Goal: Transaction & Acquisition: Purchase product/service

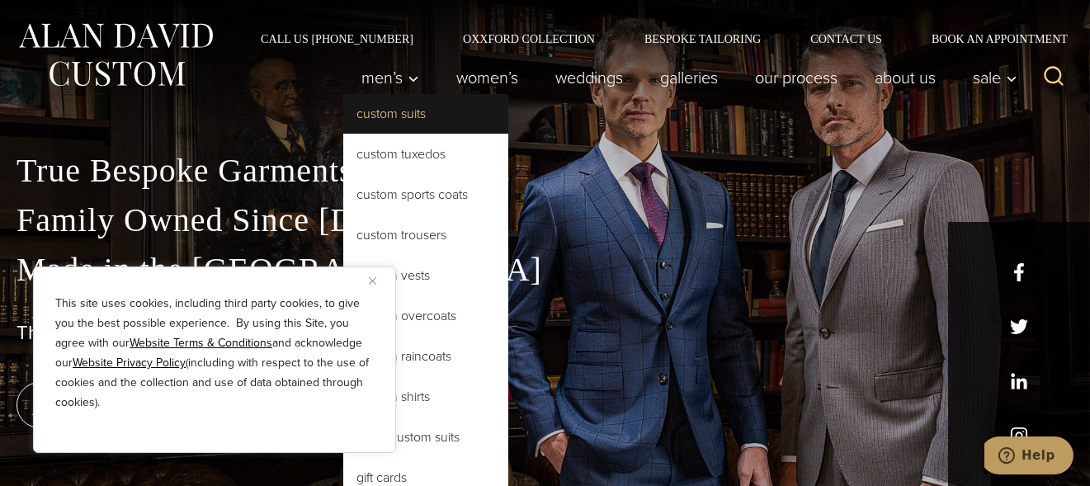
click at [383, 103] on link "Custom Suits" at bounding box center [425, 114] width 165 height 40
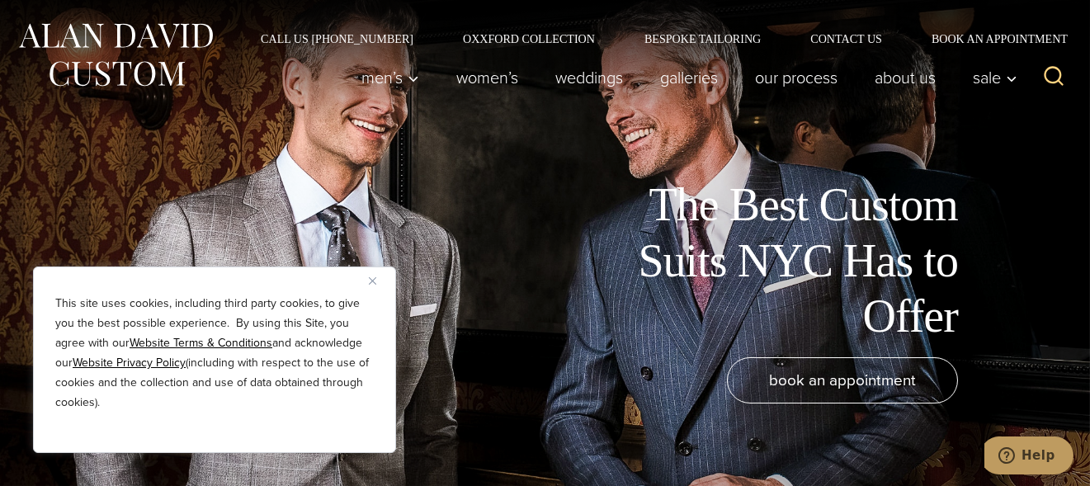
click at [374, 282] on img "Close" at bounding box center [372, 280] width 7 height 7
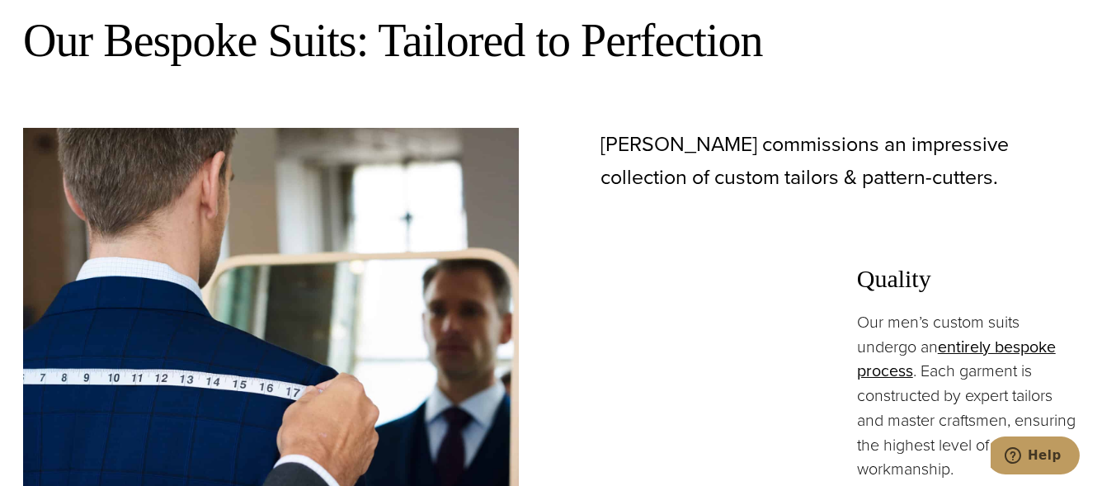
scroll to position [784, 0]
